Goal: Find specific page/section: Find specific page/section

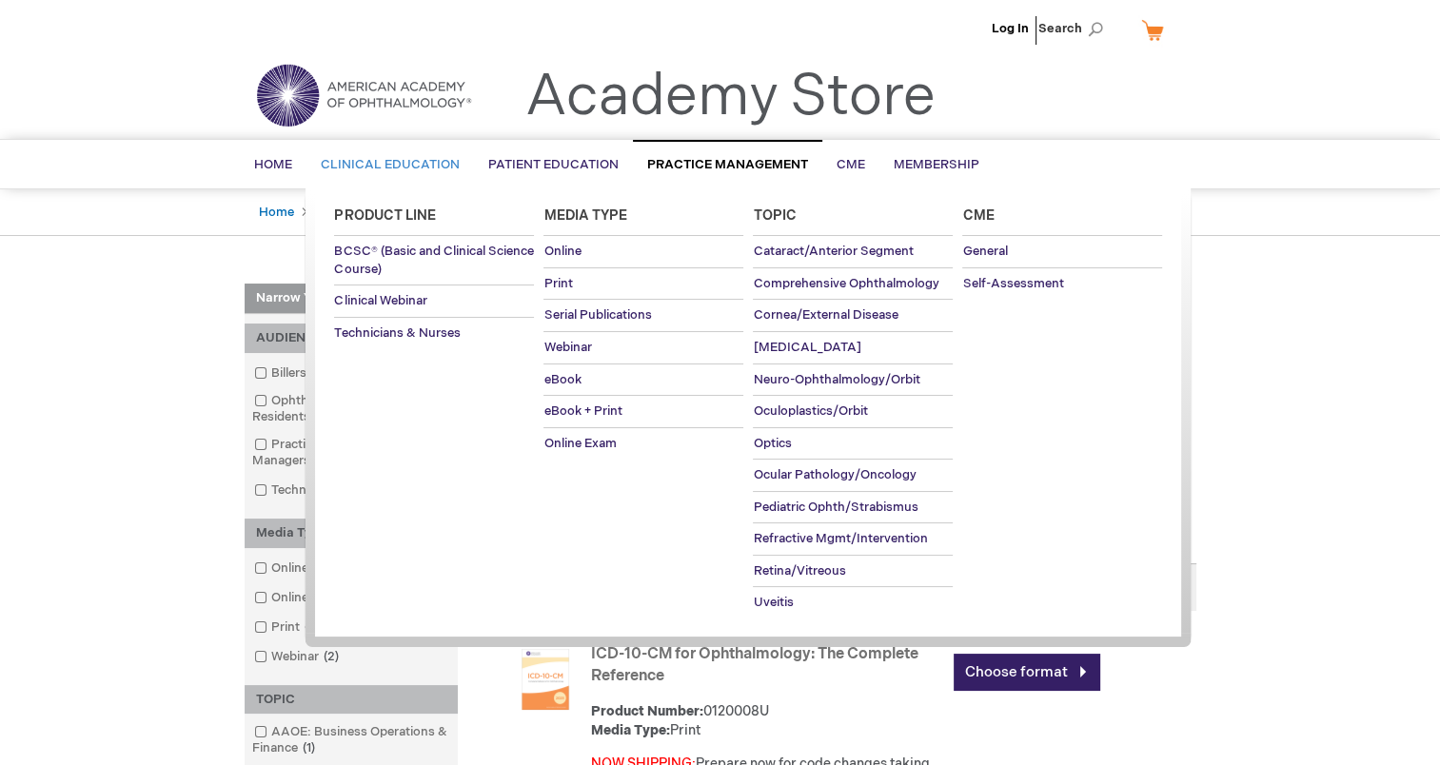
click at [419, 159] on span "Clinical Education" at bounding box center [390, 164] width 139 height 15
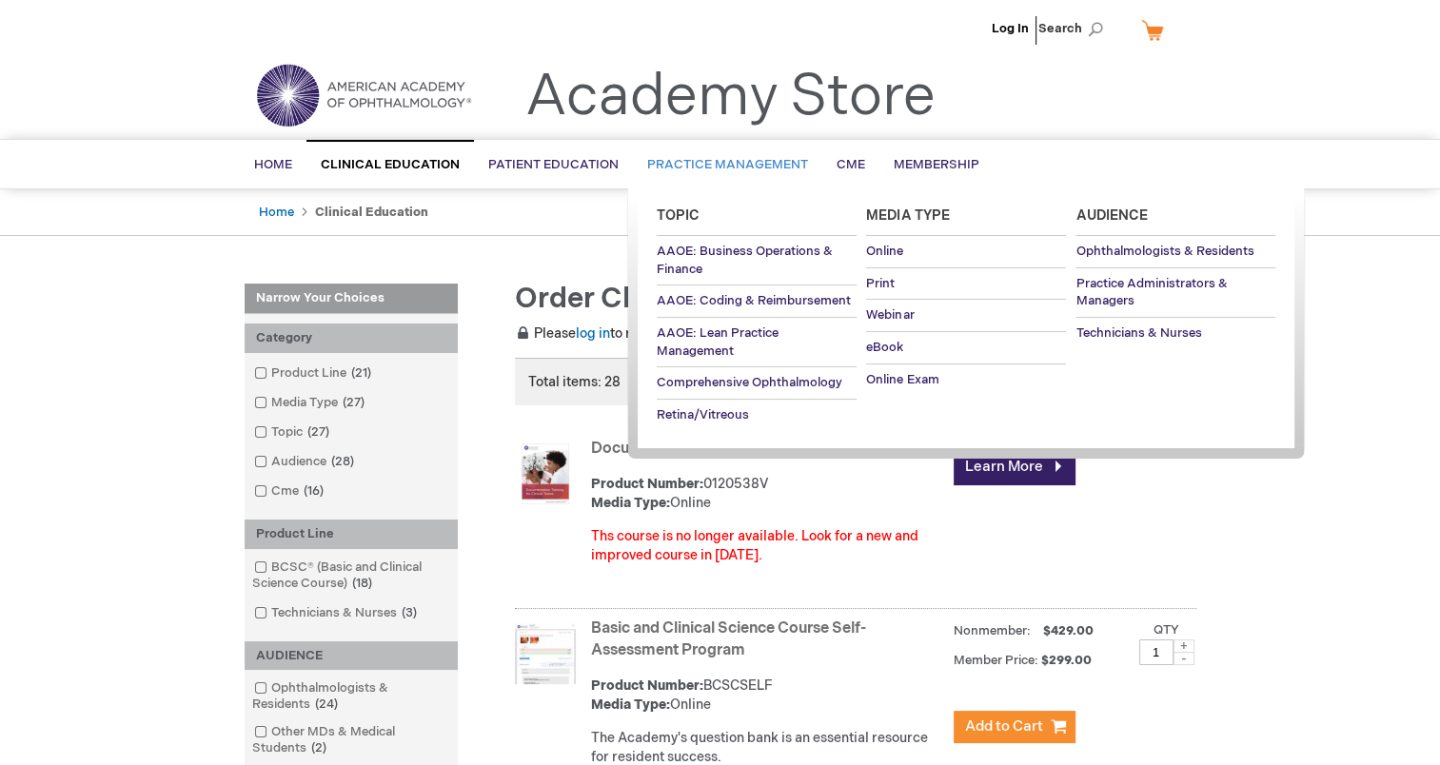
click at [718, 158] on span "Practice Management" at bounding box center [727, 164] width 161 height 15
